Goal: Information Seeking & Learning: Learn about a topic

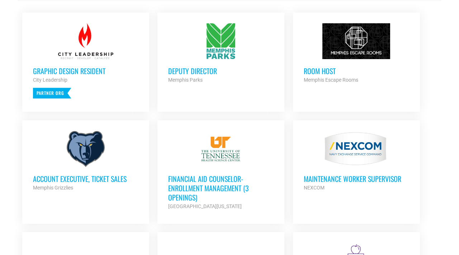
scroll to position [316, 0]
click at [194, 73] on h3 "Deputy Director" at bounding box center [220, 71] width 105 height 9
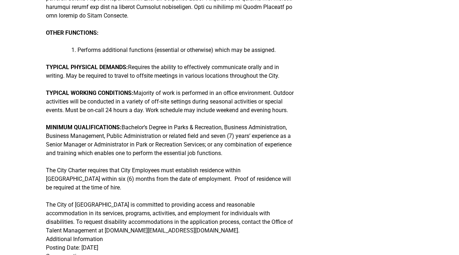
scroll to position [258, 0]
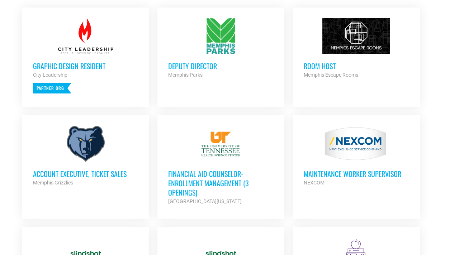
scroll to position [332, 0]
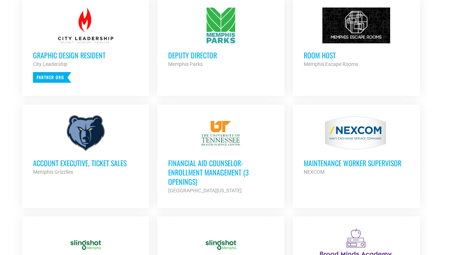
click at [316, 52] on h3 "Room Host" at bounding box center [356, 55] width 105 height 9
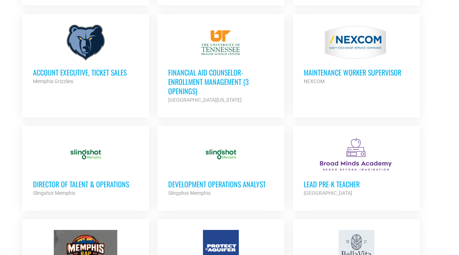
scroll to position [420, 0]
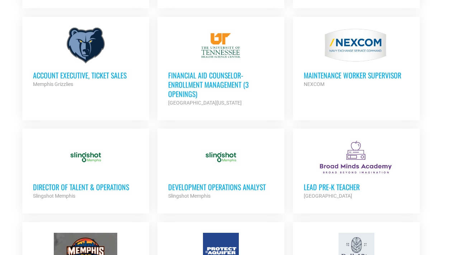
click at [66, 80] on div "Memphis Grizzlies" at bounding box center [85, 84] width 105 height 9
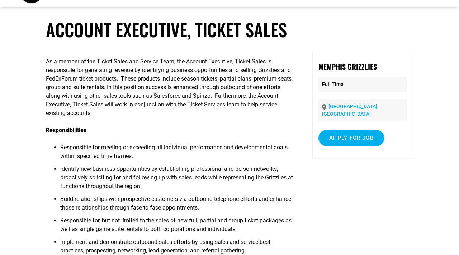
scroll to position [28, 0]
